Goal: Task Accomplishment & Management: Use online tool/utility

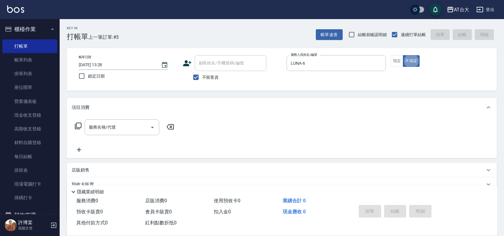
type button "false"
click at [397, 57] on button "指定" at bounding box center [397, 61] width 13 height 12
type button "true"
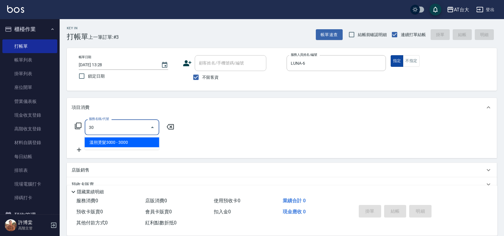
type input "3"
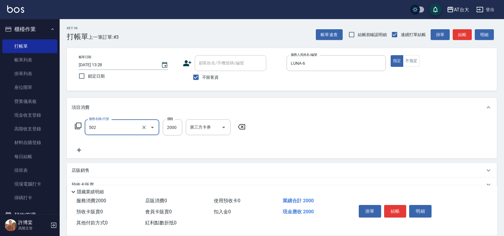
type input "染髮2000以上(502)"
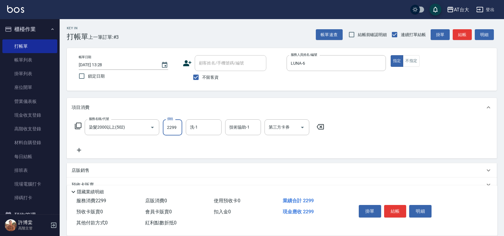
type input "2299"
click at [399, 209] on button "結帳" at bounding box center [395, 211] width 22 height 13
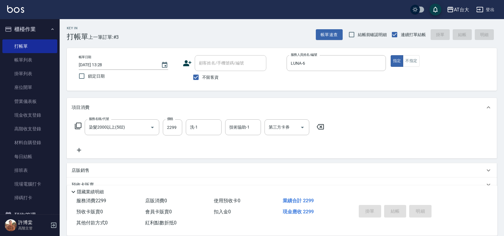
type input "[DATE] 15:06"
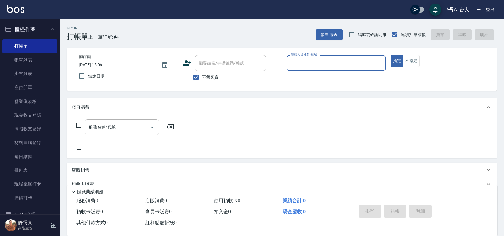
click at [330, 57] on div "服務人員姓名/編號" at bounding box center [335, 63] width 99 height 16
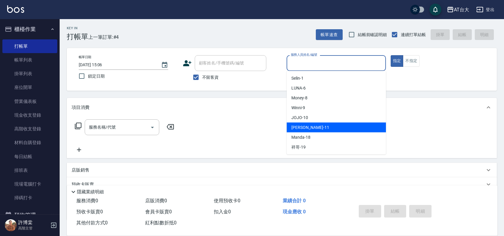
click at [317, 127] on div "[PERSON_NAME] -11" at bounding box center [335, 128] width 99 height 10
type input "[PERSON_NAME]-11"
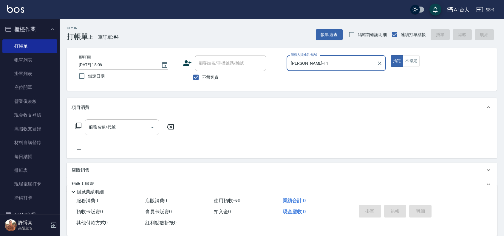
click at [109, 125] on div "服務名稱/代號 服務名稱/代號" at bounding box center [122, 127] width 75 height 16
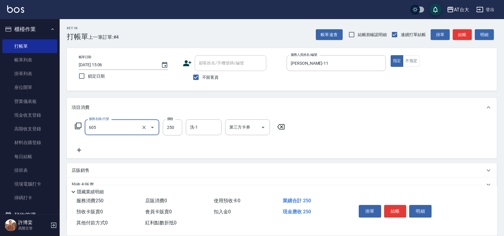
type input "洗髮 (女)(605)"
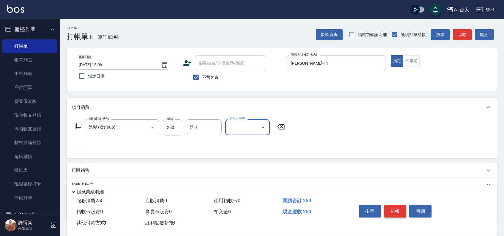
click at [399, 210] on button "結帳" at bounding box center [395, 211] width 22 height 13
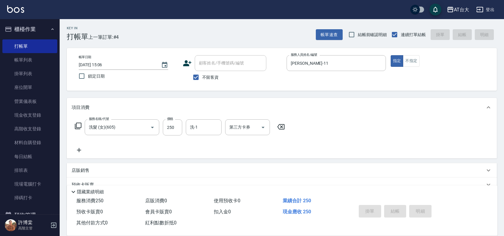
type input "[DATE] 15:18"
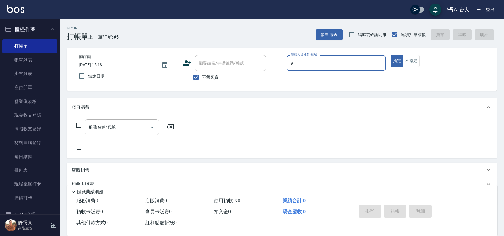
type input "Winni-9"
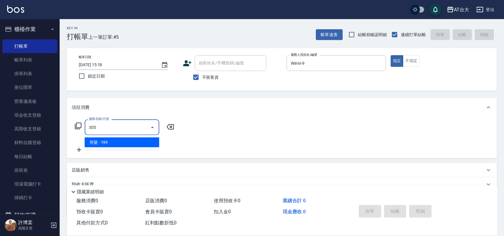
type input "剪髮(305)"
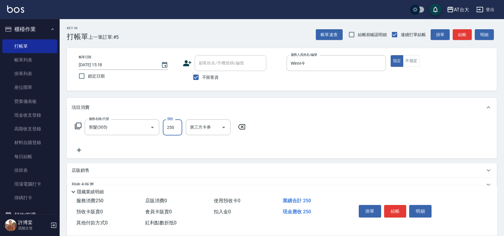
type input "250"
click at [461, 160] on div "項目消費 服務名稱/代號 剪髮(305) 服務名稱/代號 價格 250 價格 第三方卡券 第三方卡券 店販銷售 服務人員姓名/編號 服務人員姓名/編號 商品代…" at bounding box center [282, 159] width 430 height 123
click at [399, 209] on button "結帳" at bounding box center [395, 211] width 22 height 13
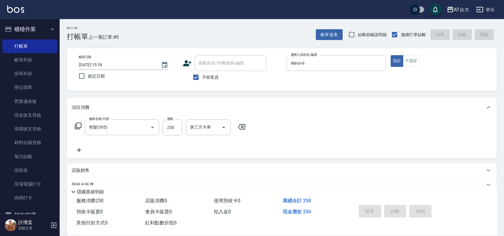
type input "[DATE] 15:22"
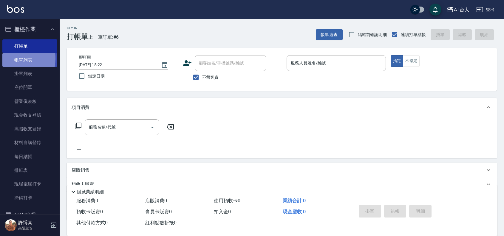
click at [13, 58] on link "帳單列表" at bounding box center [29, 60] width 55 height 14
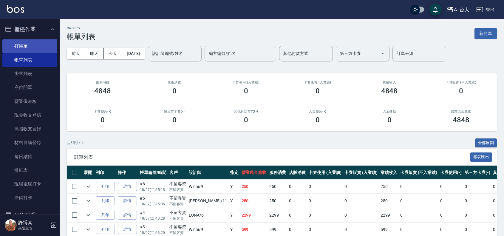
click at [21, 48] on link "打帳單" at bounding box center [29, 46] width 55 height 14
